Goal: Transaction & Acquisition: Purchase product/service

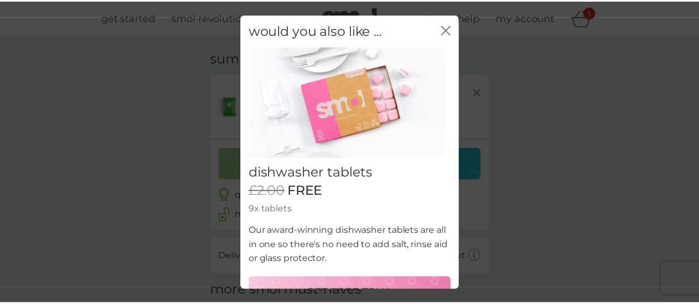
scroll to position [25, 0]
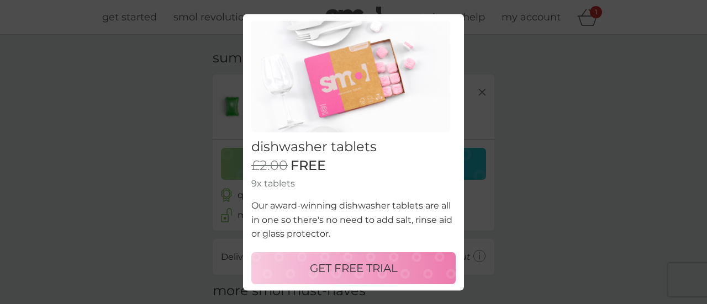
click at [372, 262] on p "GET FREE TRIAL" at bounding box center [354, 269] width 88 height 18
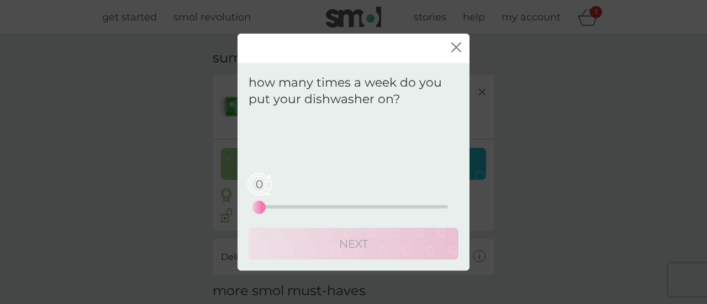
drag, startPoint x: 284, startPoint y: 209, endPoint x: 281, endPoint y: 204, distance: 6.0
click at [281, 204] on div "0 0 12.5 25" at bounding box center [353, 192] width 189 height 45
drag, startPoint x: 281, startPoint y: 204, endPoint x: 461, endPoint y: 142, distance: 190.9
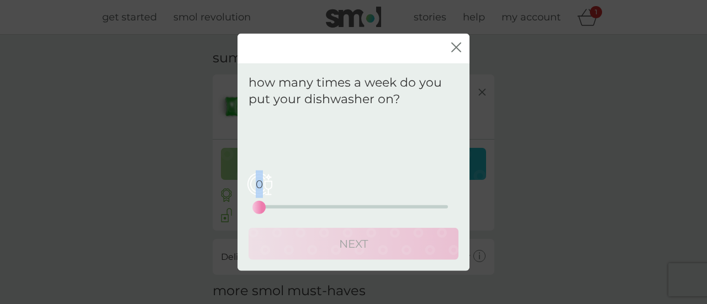
click at [461, 142] on div "how many times a week do you put your dishwasher on? Your regular pack will be …" at bounding box center [353, 167] width 232 height 208
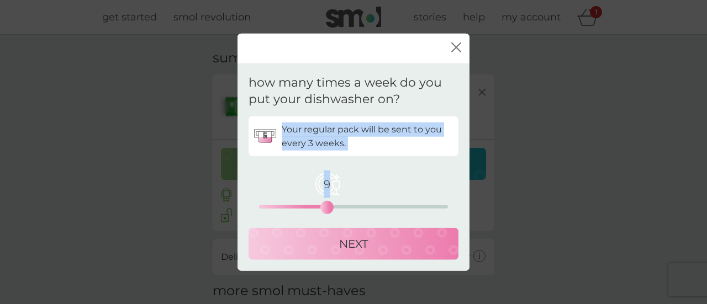
click at [329, 208] on div "9 0 12.5 25" at bounding box center [353, 206] width 189 height 3
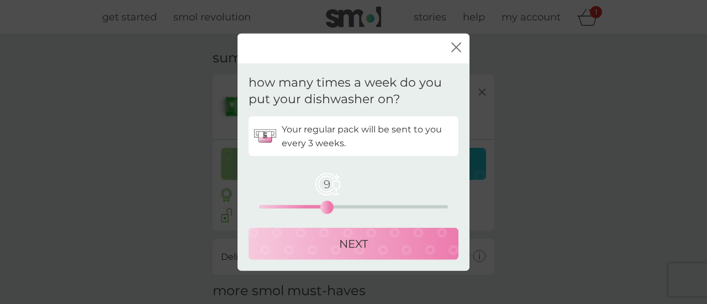
drag, startPoint x: 450, startPoint y: 52, endPoint x: 456, endPoint y: 49, distance: 6.9
click at [456, 49] on div "close" at bounding box center [353, 48] width 232 height 30
click at [456, 49] on icon "close" at bounding box center [456, 48] width 10 height 10
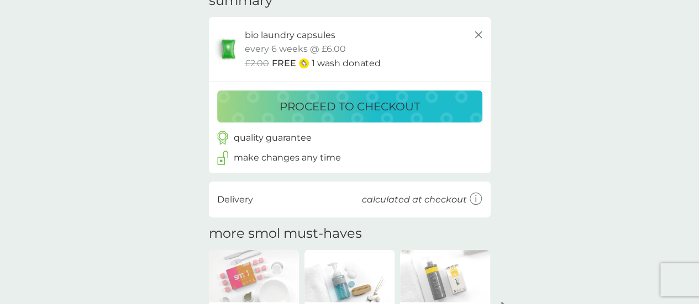
scroll to position [58, 0]
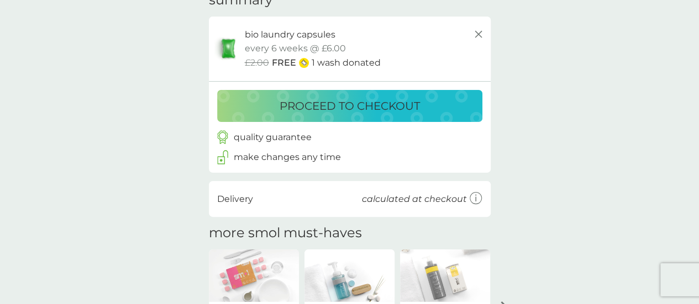
click at [377, 107] on p "proceed to checkout" at bounding box center [349, 106] width 140 height 18
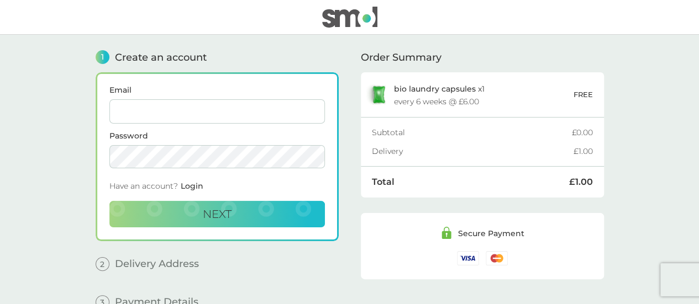
click at [194, 184] on span "Login" at bounding box center [192, 186] width 23 height 10
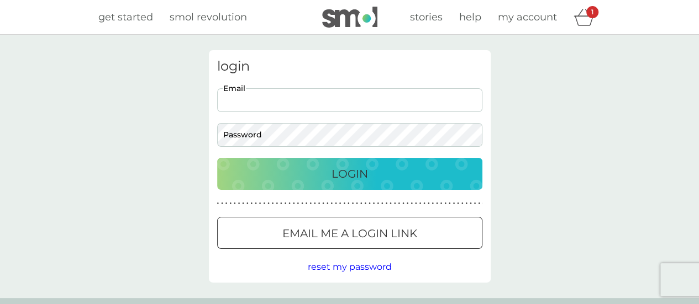
click at [272, 110] on input "Email" at bounding box center [349, 100] width 265 height 24
type input "[EMAIL_ADDRESS][DOMAIN_NAME]"
click at [217, 158] on button "Login" at bounding box center [349, 174] width 265 height 32
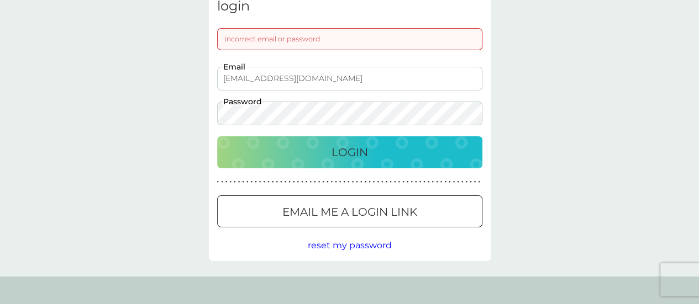
scroll to position [61, 0]
click at [171, 126] on div "login Incorrect email or password [EMAIL_ADDRESS][DOMAIN_NAME] Email Password L…" at bounding box center [349, 125] width 699 height 302
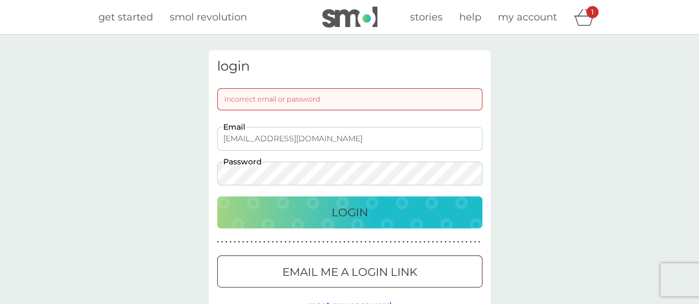
click at [217, 197] on button "Login" at bounding box center [349, 213] width 265 height 32
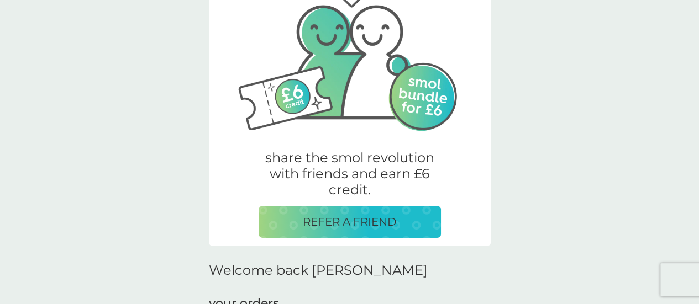
scroll to position [78, 0]
click at [356, 225] on p "REFER A FRIEND" at bounding box center [350, 222] width 94 height 18
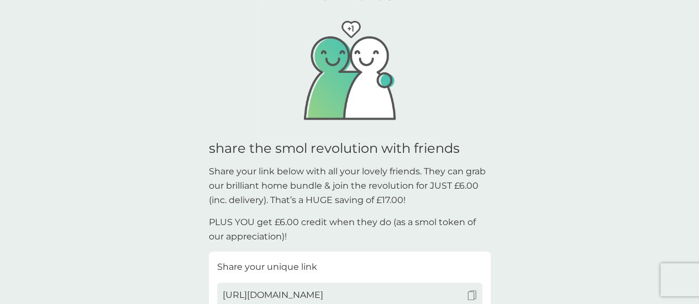
scroll to position [191, 0]
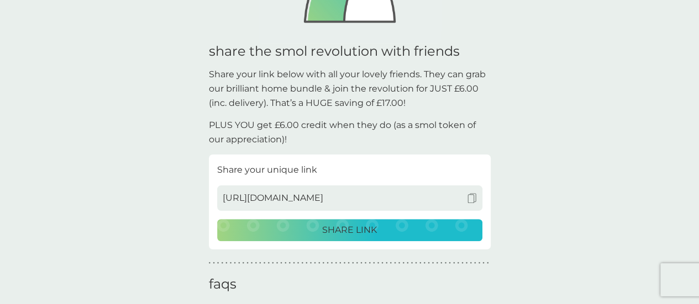
click at [323, 202] on span "[URL][DOMAIN_NAME]" at bounding box center [273, 198] width 101 height 14
drag, startPoint x: 415, startPoint y: 204, endPoint x: 292, endPoint y: 205, distance: 123.7
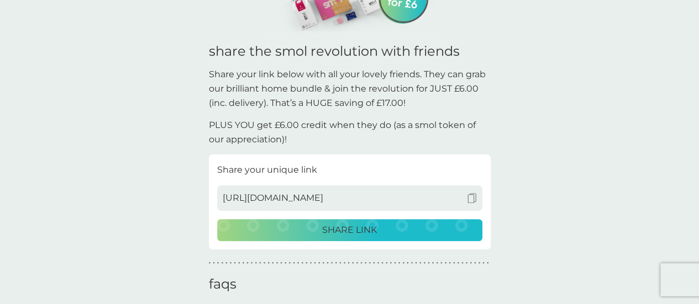
click at [403, 198] on div "[URL][DOMAIN_NAME]" at bounding box center [349, 198] width 265 height 25
click at [469, 198] on img at bounding box center [472, 198] width 10 height 10
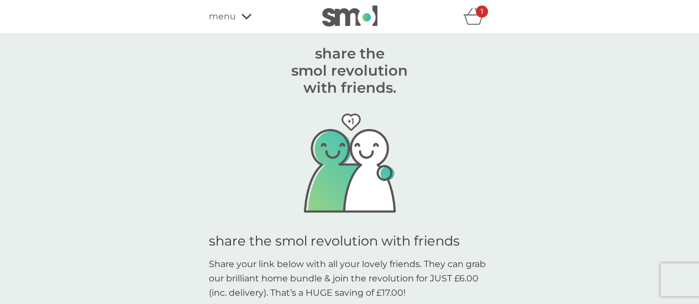
scroll to position [0, 0]
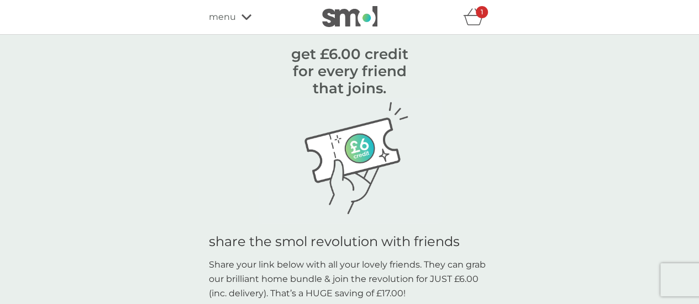
click at [478, 23] on icon "basket" at bounding box center [473, 16] width 21 height 17
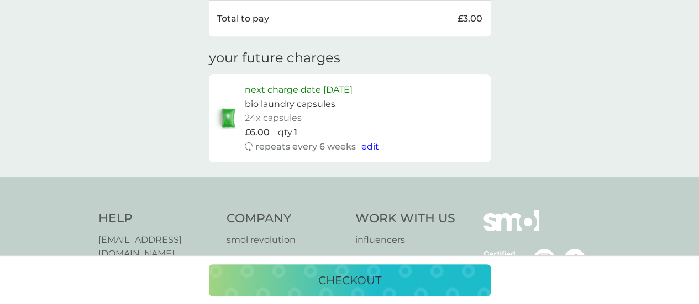
scroll to position [408, 0]
drag, startPoint x: 245, startPoint y: 119, endPoint x: 255, endPoint y: 117, distance: 10.7
click at [255, 117] on p "24x capsules" at bounding box center [273, 117] width 57 height 14
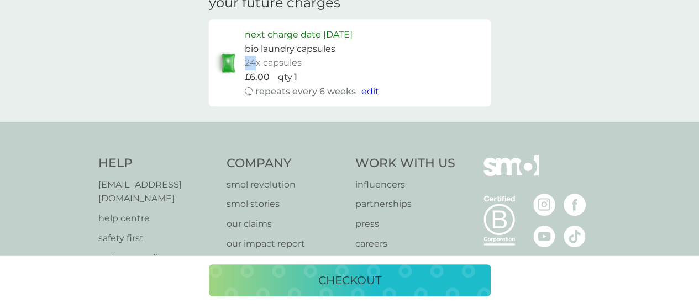
scroll to position [387, 0]
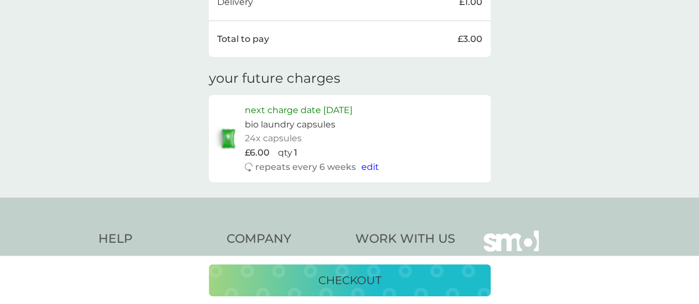
click at [476, 109] on div "next charge date [DATE] bio laundry capsules 24x capsules £6.00 qty 1 repeats e…" at bounding box center [365, 138] width 240 height 71
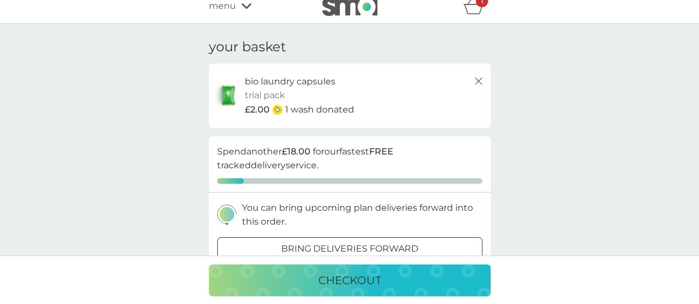
scroll to position [0, 0]
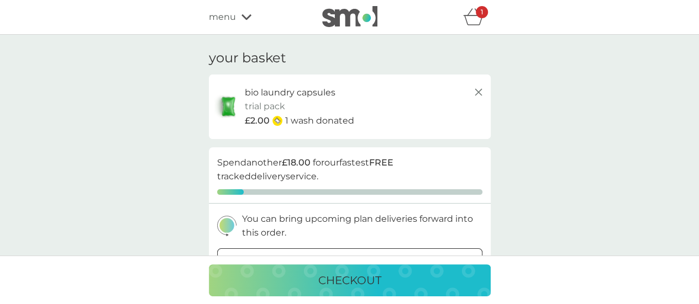
click at [230, 13] on span "menu" at bounding box center [222, 17] width 27 height 14
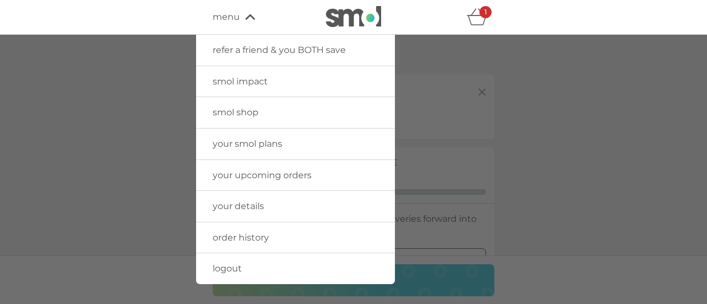
click at [234, 121] on link "smol shop" at bounding box center [295, 112] width 199 height 31
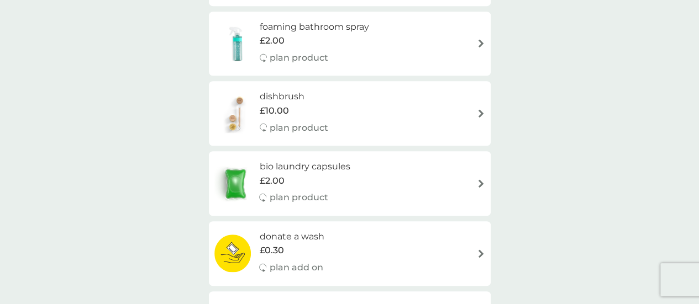
scroll to position [364, 0]
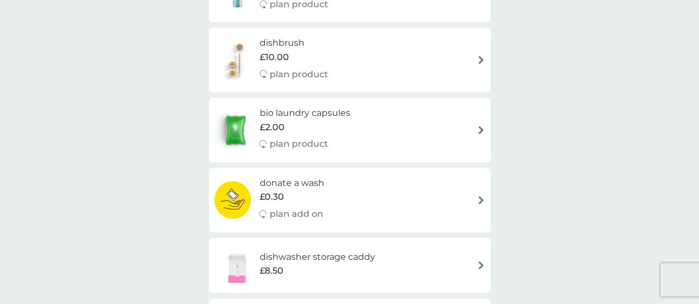
click at [288, 112] on h6 "bio laundry capsules" at bounding box center [304, 113] width 91 height 14
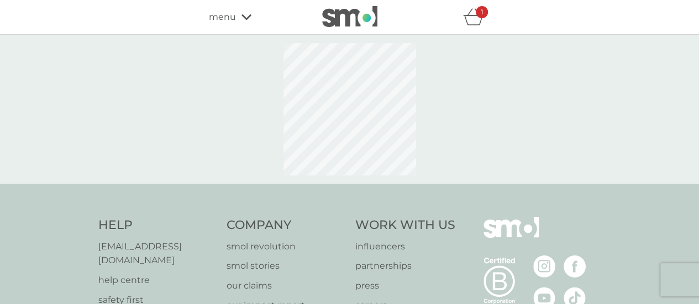
select select "42"
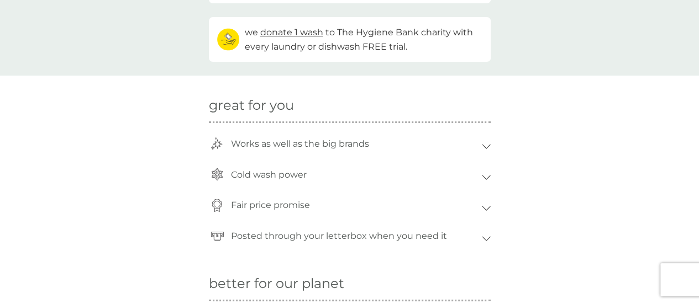
scroll to position [789, 0]
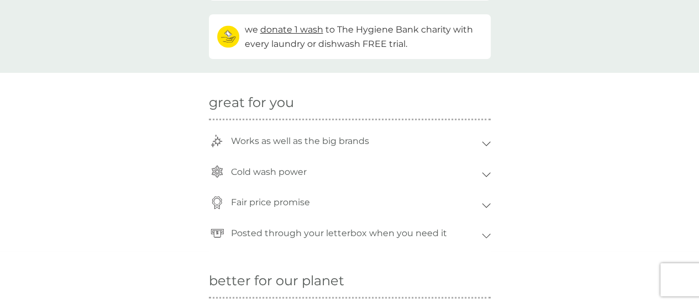
click at [320, 198] on div "Fair price promise" at bounding box center [353, 202] width 256 height 25
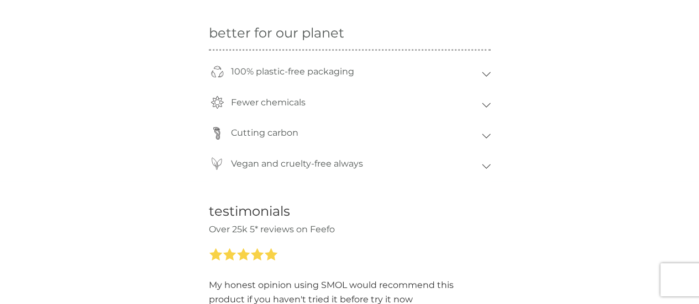
scroll to position [1041, 0]
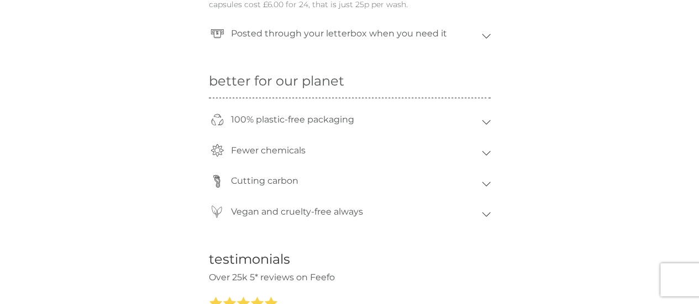
click at [482, 150] on div "Fewer chemicals" at bounding box center [350, 153] width 282 height 31
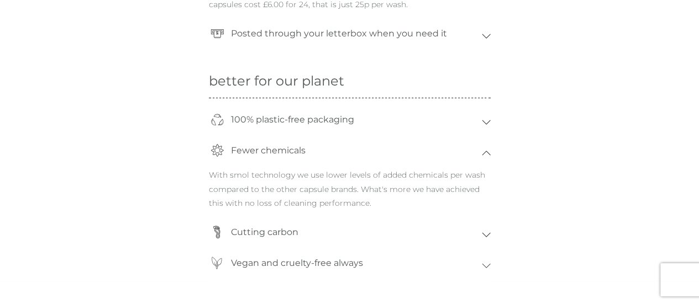
click at [471, 128] on div "100% plastic-free packaging" at bounding box center [353, 119] width 256 height 25
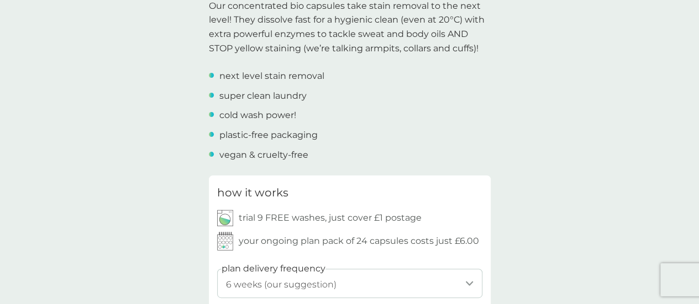
scroll to position [408, 0]
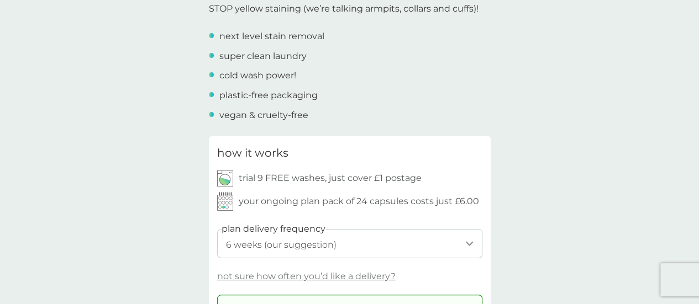
click at [358, 240] on select "1 week 2 weeks 3 weeks 4 weeks 5 weeks 6 weeks (our suggestion) 7 weeks 8 weeks…" at bounding box center [349, 243] width 265 height 29
click at [358, 241] on select "1 week 2 weeks 3 weeks 4 weeks 5 weeks 6 weeks (our suggestion) 7 weeks 8 weeks…" at bounding box center [349, 243] width 265 height 29
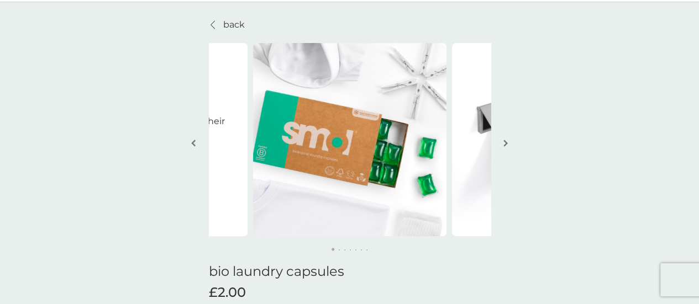
scroll to position [32, 0]
click at [504, 145] on img "button" at bounding box center [505, 144] width 4 height 8
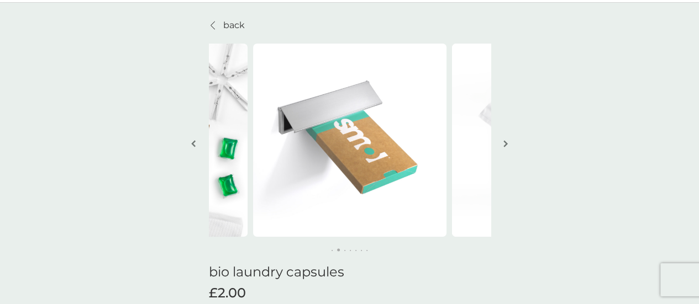
click at [504, 145] on img "button" at bounding box center [505, 144] width 4 height 8
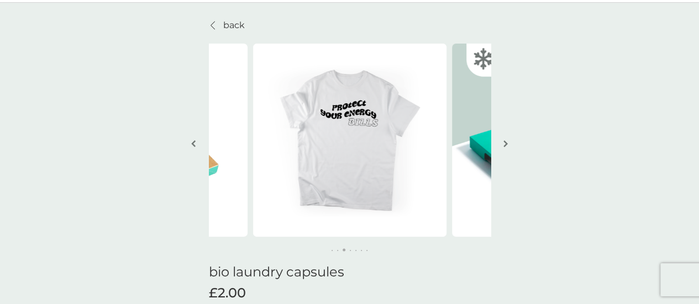
click at [504, 145] on img "button" at bounding box center [505, 144] width 4 height 8
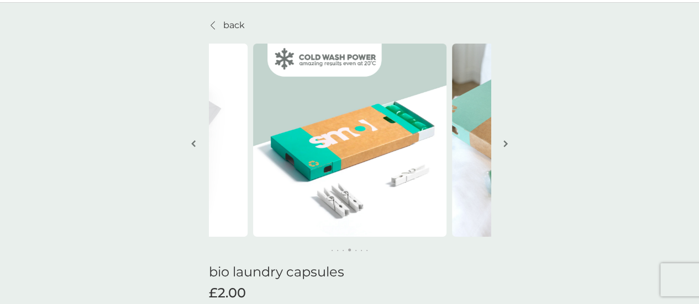
click at [504, 145] on img "button" at bounding box center [505, 144] width 4 height 8
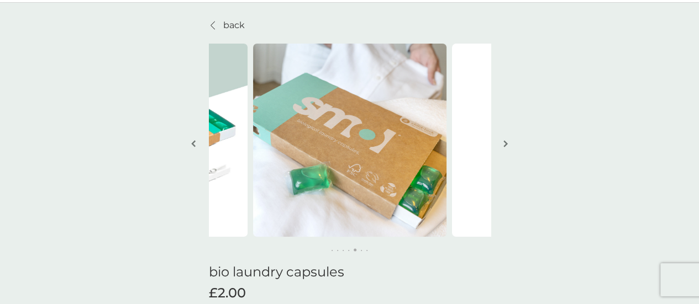
click at [504, 145] on img "button" at bounding box center [505, 144] width 4 height 8
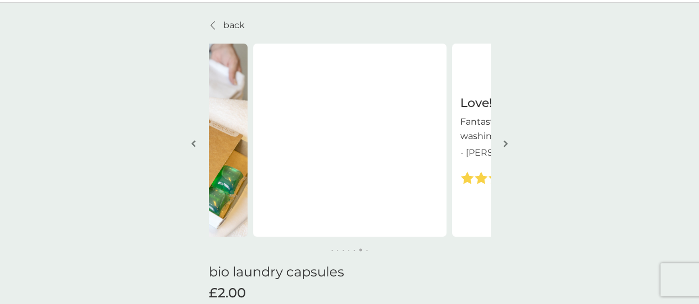
click at [504, 145] on img "button" at bounding box center [505, 144] width 4 height 8
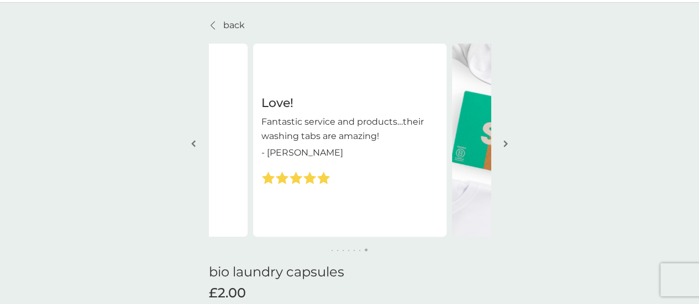
click at [504, 145] on img "button" at bounding box center [505, 144] width 4 height 8
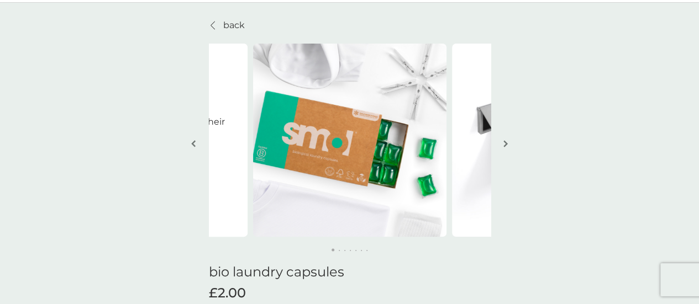
click at [504, 145] on img "button" at bounding box center [505, 144] width 4 height 8
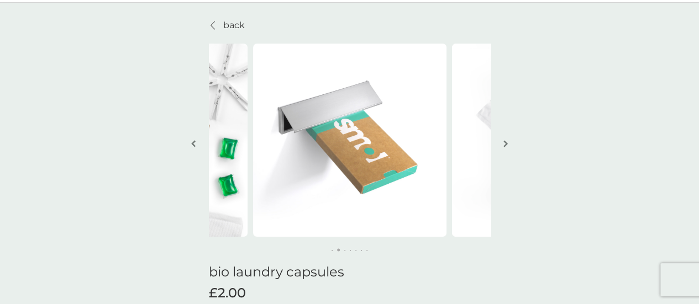
click at [504, 145] on img "button" at bounding box center [505, 144] width 4 height 8
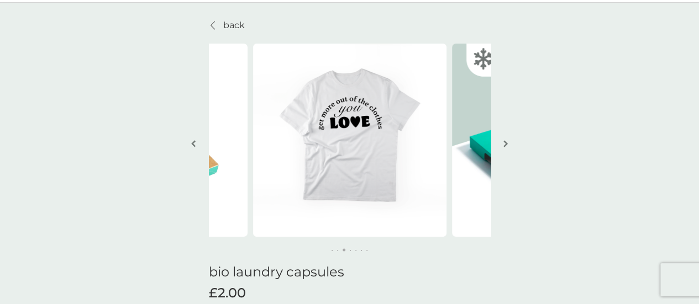
click at [504, 145] on img "button" at bounding box center [505, 144] width 4 height 8
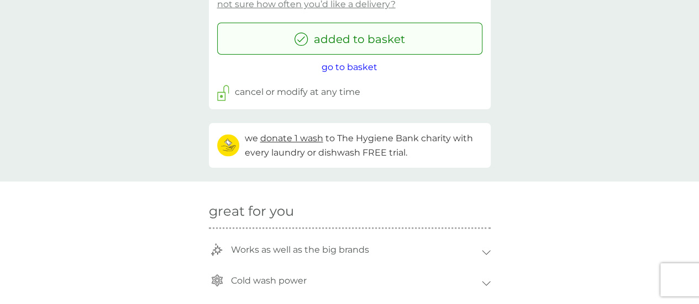
scroll to position [681, 0]
click at [344, 68] on span "go to basket" at bounding box center [349, 66] width 56 height 10
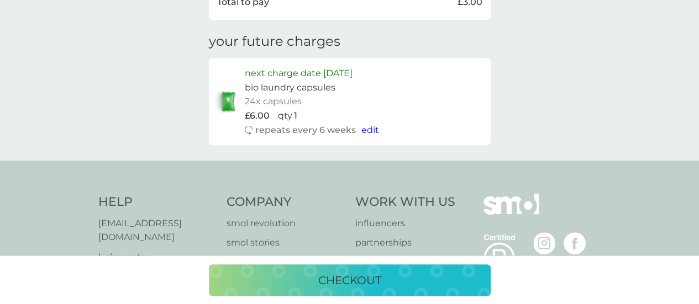
scroll to position [424, 0]
click at [339, 273] on p "checkout" at bounding box center [349, 281] width 63 height 18
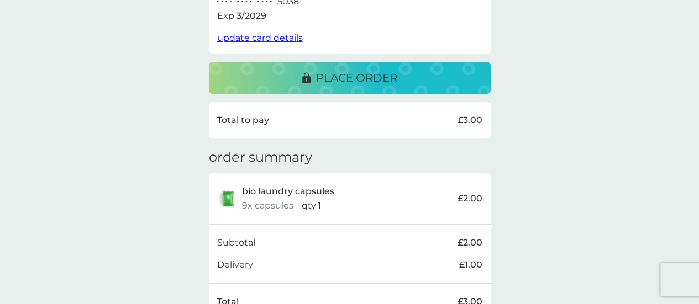
scroll to position [215, 0]
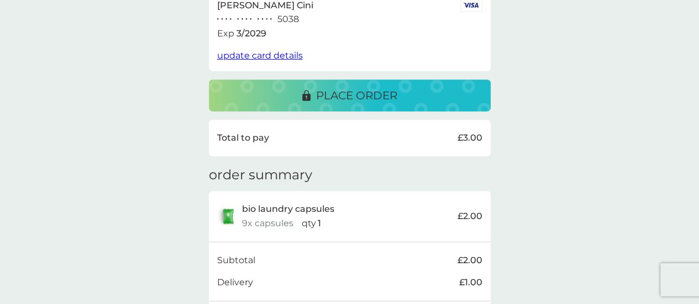
click at [342, 89] on p "place order" at bounding box center [356, 96] width 81 height 18
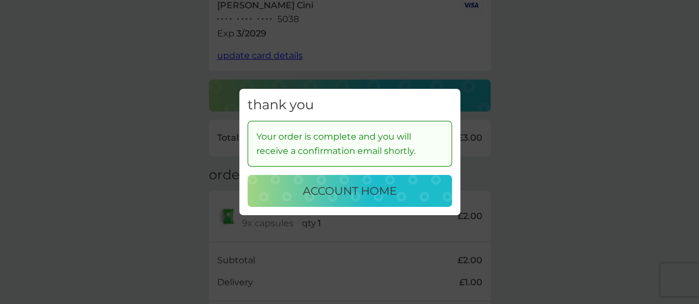
click at [333, 181] on button "account home" at bounding box center [349, 191] width 204 height 32
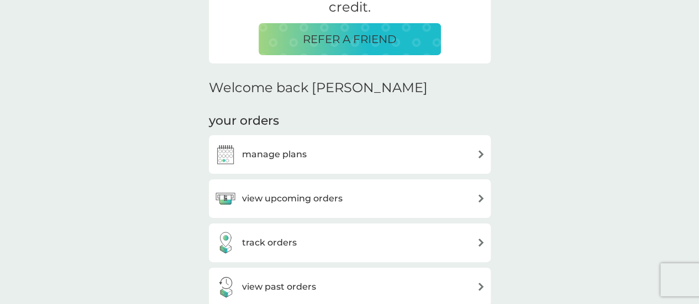
click at [334, 154] on div "manage plans" at bounding box center [349, 155] width 271 height 22
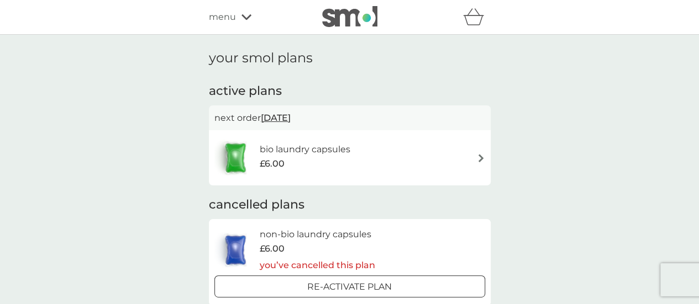
click at [334, 154] on h6 "bio laundry capsules" at bounding box center [304, 149] width 91 height 14
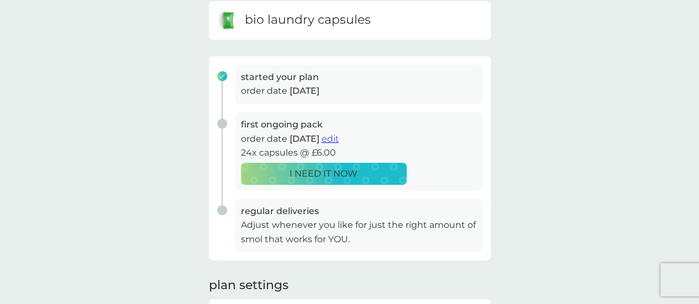
scroll to position [120, 0]
click at [339, 134] on span "edit" at bounding box center [329, 138] width 17 height 10
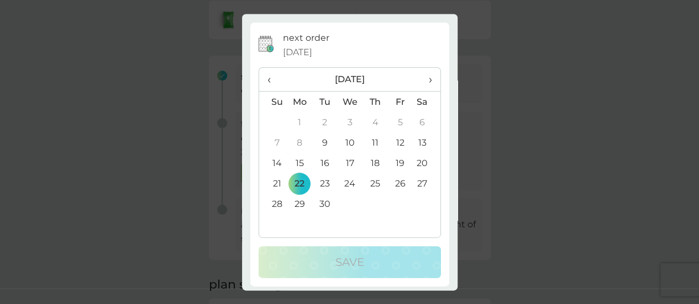
scroll to position [0, 0]
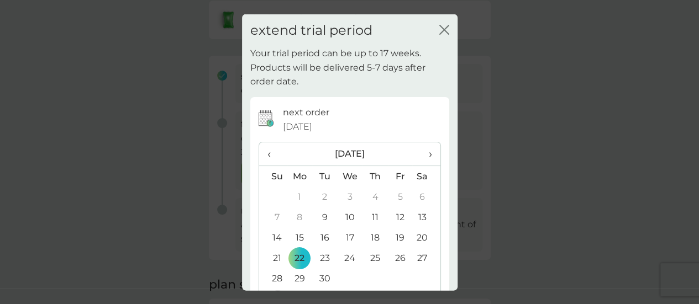
click at [439, 29] on icon "close" at bounding box center [444, 29] width 10 height 10
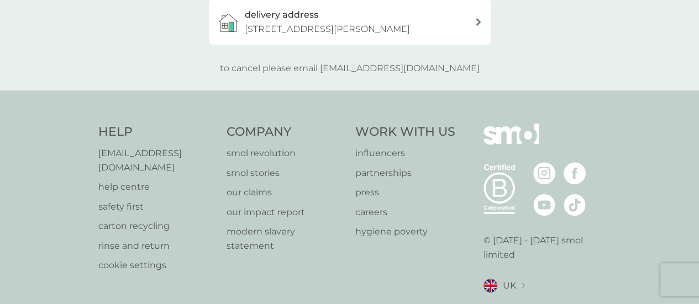
scroll to position [420, 0]
